Goal: Information Seeking & Learning: Learn about a topic

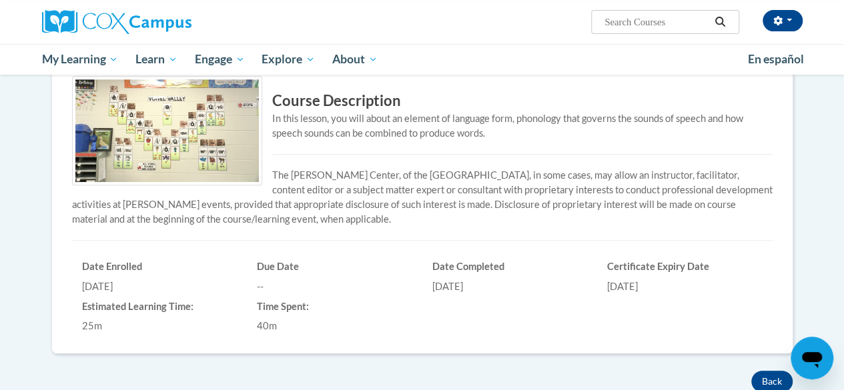
scroll to position [200, 0]
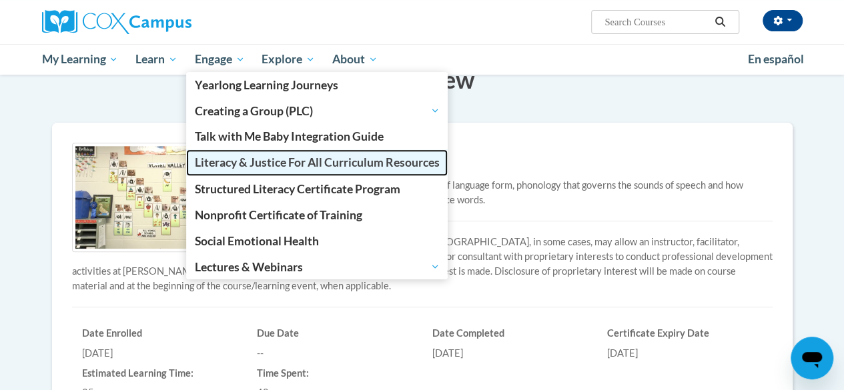
click at [227, 162] on span "Literacy & Justice For All Curriculum Resources" at bounding box center [317, 163] width 245 height 14
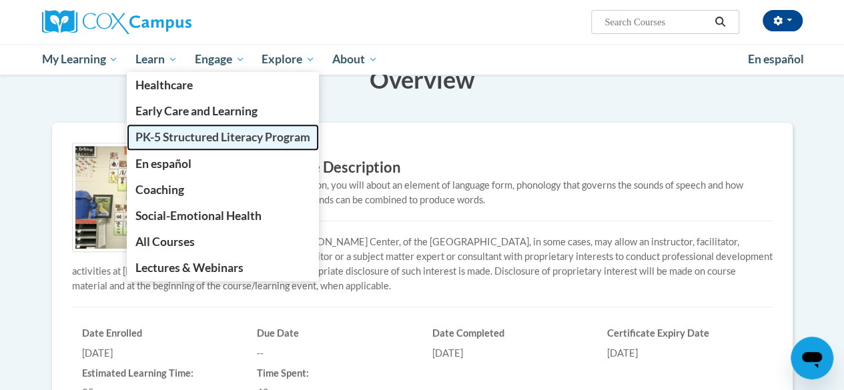
click at [166, 141] on span "PK-5 Structured Literacy Program" at bounding box center [222, 137] width 175 height 14
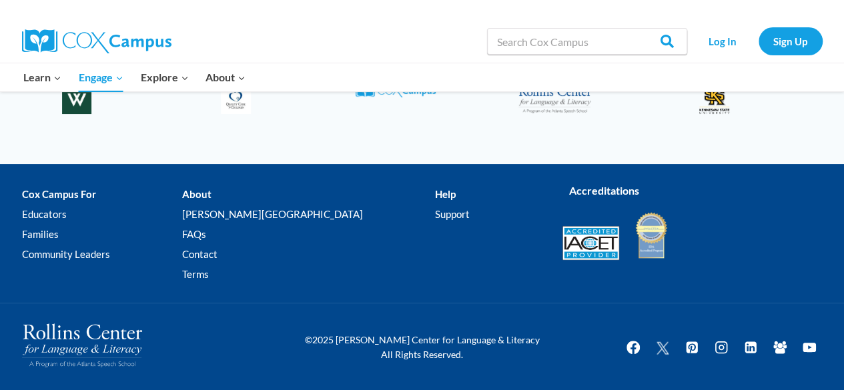
scroll to position [2261, 0]
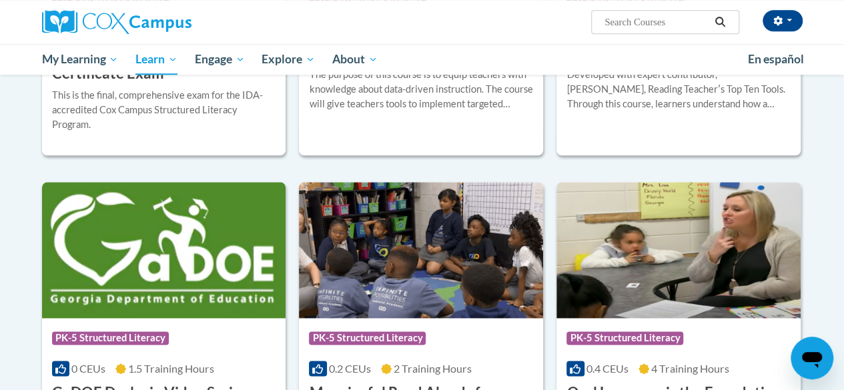
scroll to position [868, 0]
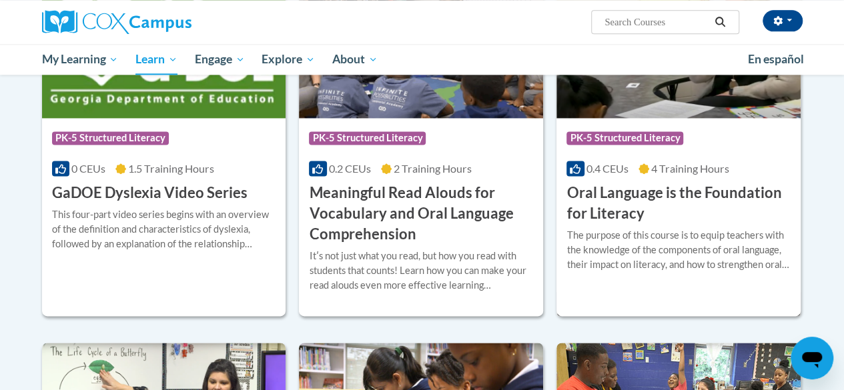
click at [663, 190] on h3 "Oral Language is the Foundation for Literacy" at bounding box center [679, 203] width 224 height 41
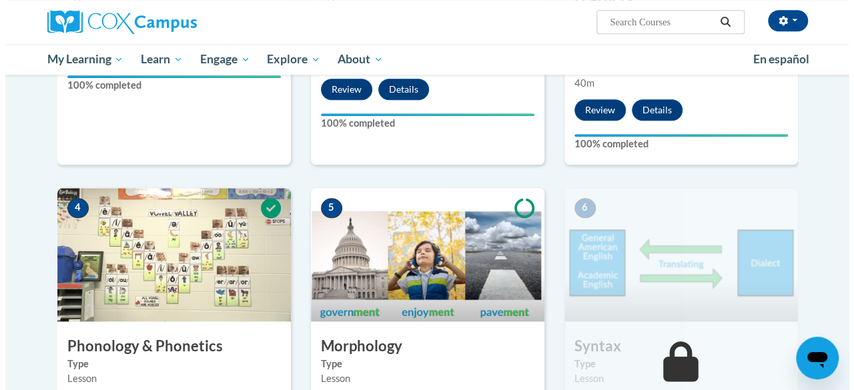
scroll to position [801, 0]
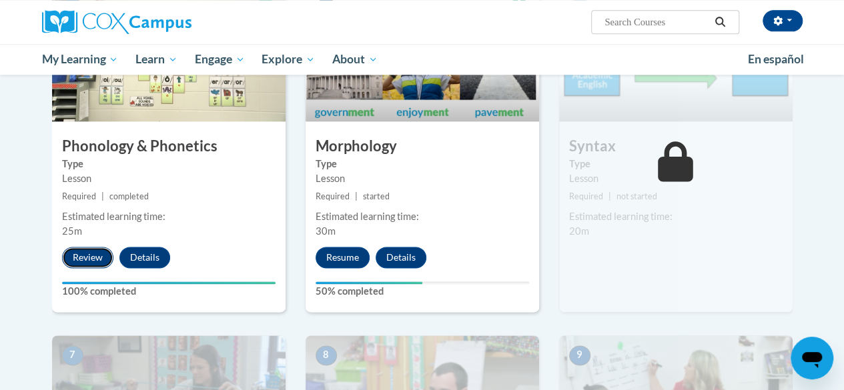
click at [87, 254] on button "Review" at bounding box center [87, 257] width 51 height 21
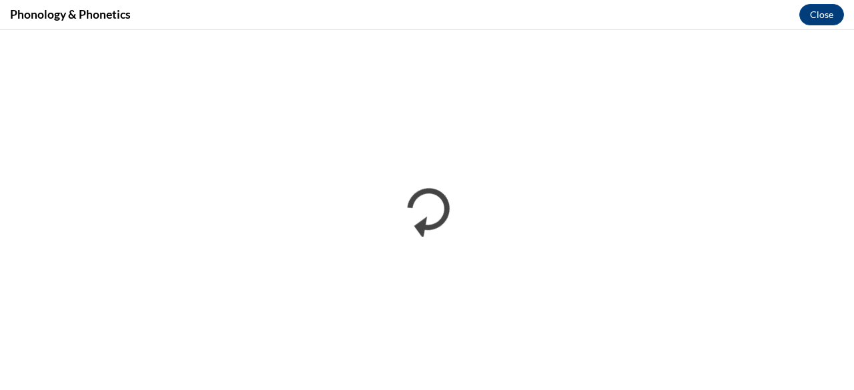
scroll to position [0, 0]
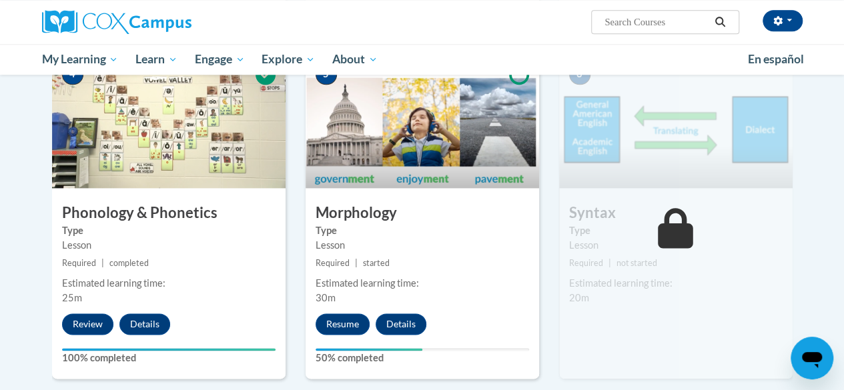
scroll to position [667, 0]
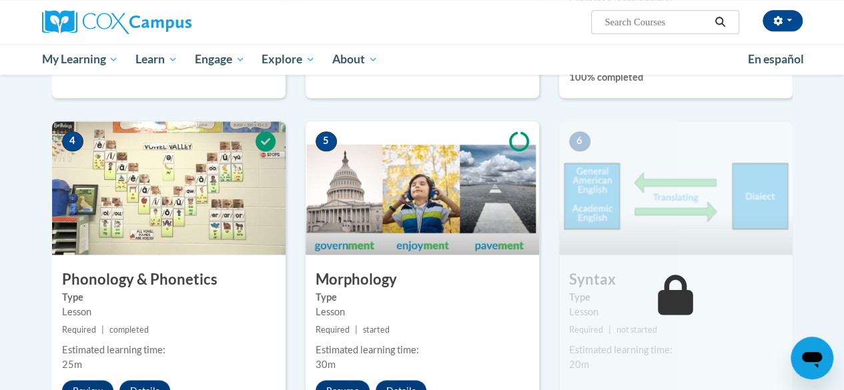
click at [407, 154] on img at bounding box center [423, 187] width 234 height 133
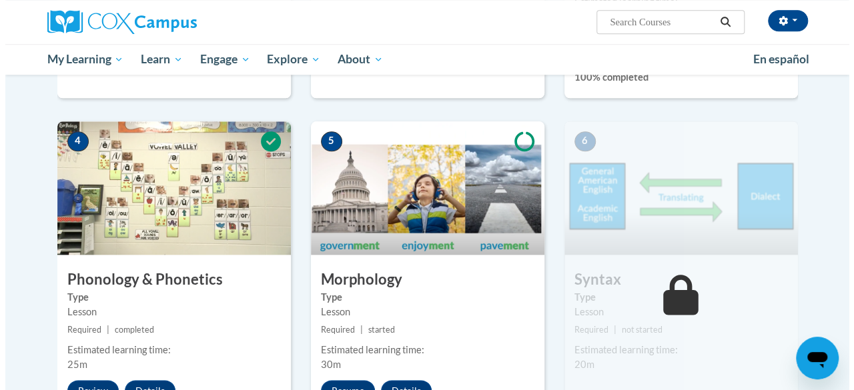
scroll to position [801, 0]
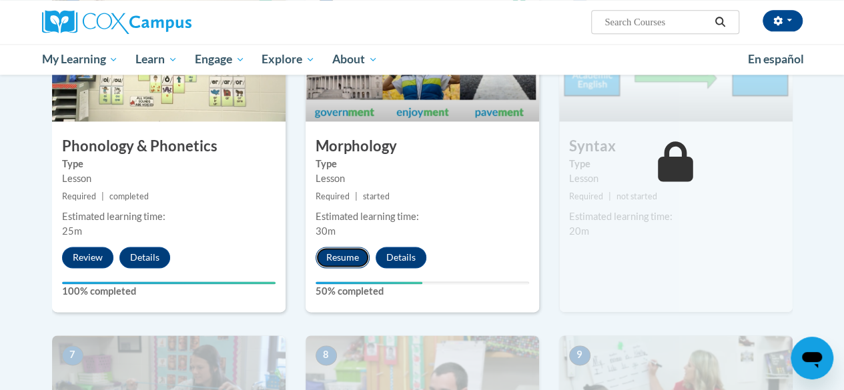
click at [351, 257] on button "Resume" at bounding box center [343, 257] width 54 height 21
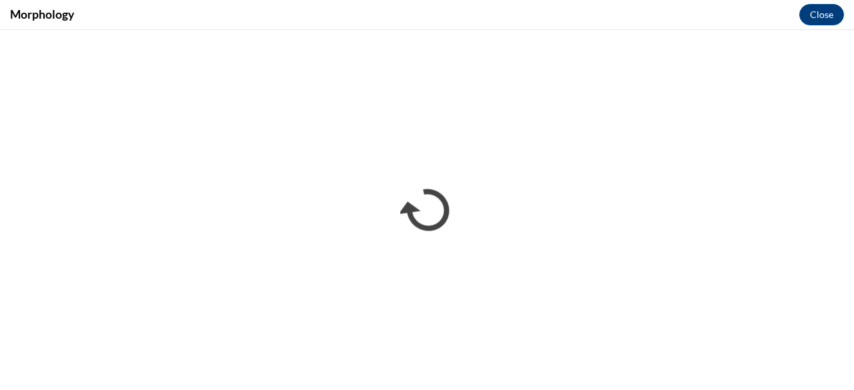
scroll to position [0, 0]
